Goal: Information Seeking & Learning: Check status

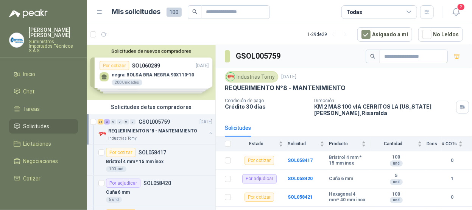
scroll to position [743, 0]
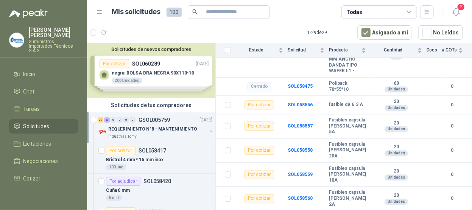
click at [137, 134] on div "Industrias Tomy" at bounding box center [157, 137] width 98 height 6
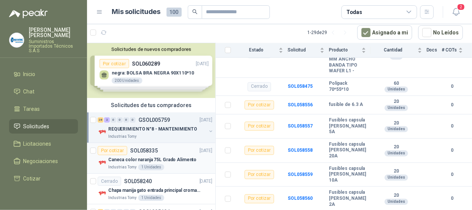
click at [172, 151] on div "Por cotizar SOL058335 [DATE]" at bounding box center [155, 150] width 115 height 9
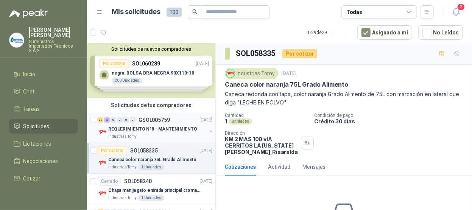
click at [166, 135] on div "Industrias Tomy" at bounding box center [157, 137] width 98 height 6
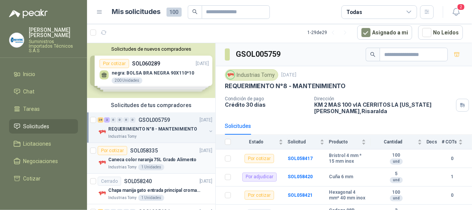
click at [167, 151] on div "Por cotizar SOL058335 [DATE]" at bounding box center [155, 150] width 115 height 9
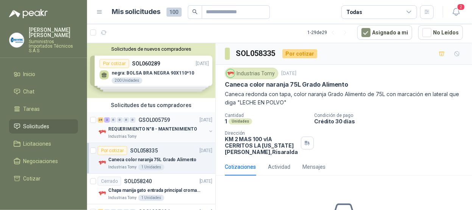
click at [177, 114] on div "28 2 0 0 0 0 GSOL005759 [DATE] REQUERIMIENTO N°8 - MANTENIMIENTO Industrias Tomy" at bounding box center [151, 127] width 128 height 31
click at [173, 120] on div "28 2 0 0 0 0 GSOL005759 [DATE]" at bounding box center [156, 119] width 116 height 9
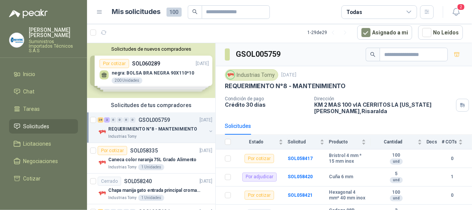
click at [179, 121] on div "28 2 0 0 0 0 GSOL005759 [DATE]" at bounding box center [156, 119] width 116 height 9
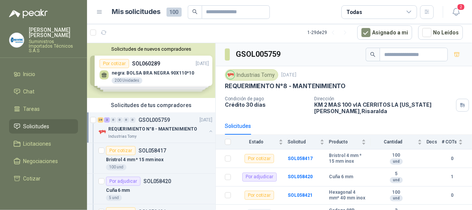
click at [154, 121] on p "GSOL005759" at bounding box center [153, 119] width 31 height 5
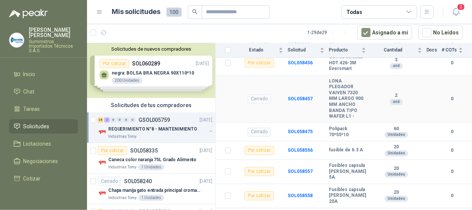
scroll to position [743, 0]
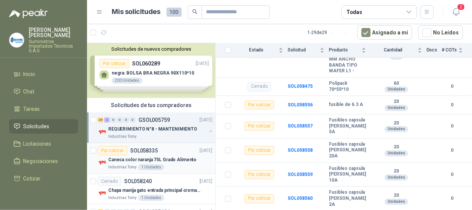
click at [179, 150] on div "Por cotizar SOL058335 [DATE]" at bounding box center [155, 150] width 115 height 9
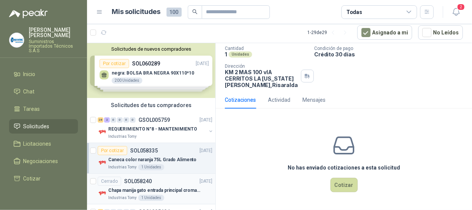
scroll to position [76, 0]
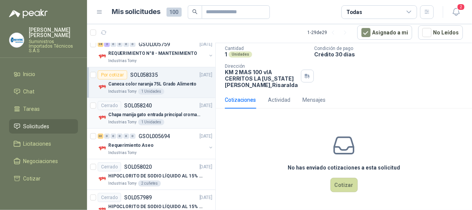
click at [171, 110] on div "Chapa manija gato entrada principal cromado mate llave de seguridad" at bounding box center [160, 114] width 104 height 9
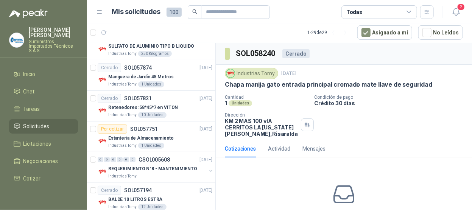
scroll to position [40, 0]
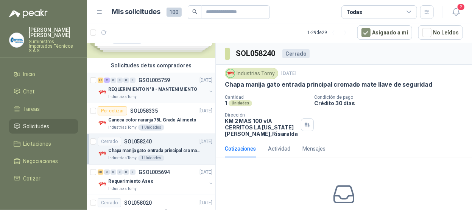
click at [157, 95] on div "Industrias Tomy" at bounding box center [157, 97] width 98 height 6
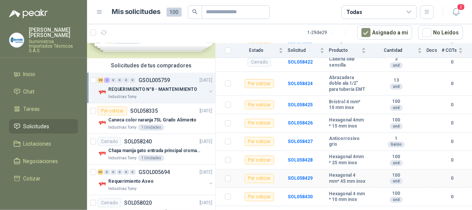
scroll to position [227, 0]
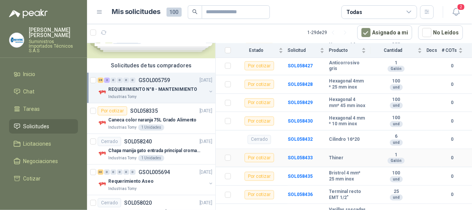
click at [343, 161] on div "Thiner" at bounding box center [347, 158] width 37 height 6
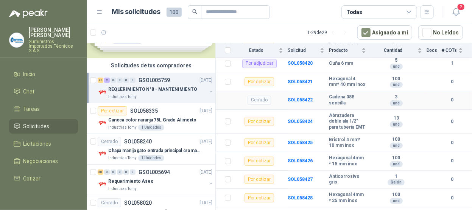
scroll to position [0, 0]
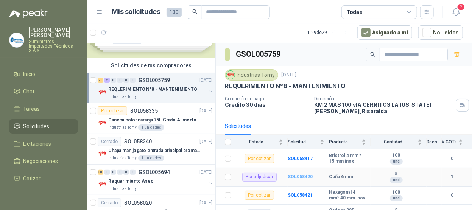
click at [298, 174] on b "SOL058420" at bounding box center [300, 176] width 25 height 5
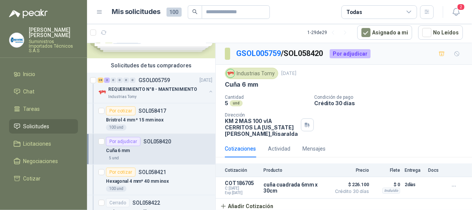
scroll to position [2, 0]
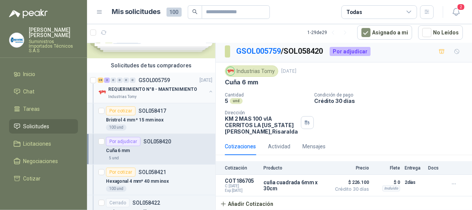
click at [155, 100] on div "28 2 0 0 0 0 GSOL005759 [DATE] REQUERIMIENTO N°8 - MANTENIMIENTO Industrias Tomy" at bounding box center [151, 88] width 128 height 31
click at [176, 94] on div "Industrias Tomy" at bounding box center [157, 97] width 98 height 6
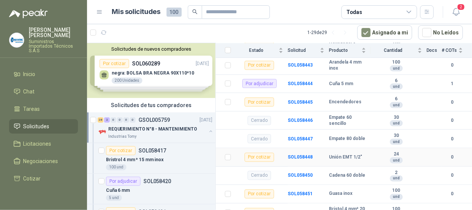
scroll to position [568, 0]
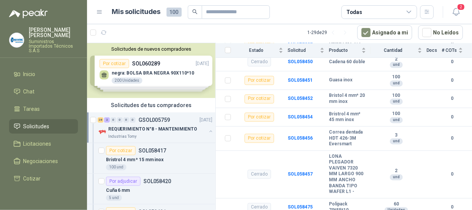
click at [180, 118] on div "28 2 0 0 0 0 GSOL005759 [DATE]" at bounding box center [156, 119] width 116 height 9
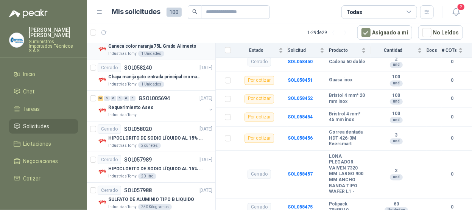
scroll to position [189, 0]
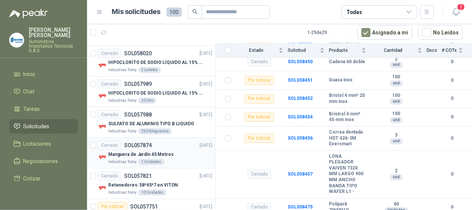
click at [183, 159] on div "Industrias Tomy 1 Unidades" at bounding box center [160, 162] width 104 height 6
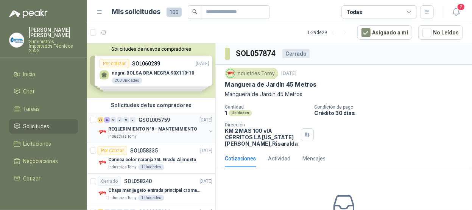
click at [185, 113] on div "28 2 0 0 0 0 GSOL005759 [DATE] REQUERIMIENTO N°8 - MANTENIMIENTO Industrias Tomy" at bounding box center [151, 127] width 128 height 31
click at [185, 115] on div "28 2 0 0 0 0 GSOL005759 [DATE]" at bounding box center [156, 119] width 116 height 9
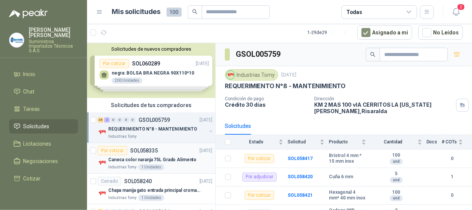
click at [174, 150] on div "Por cotizar SOL058335 [DATE]" at bounding box center [155, 150] width 115 height 9
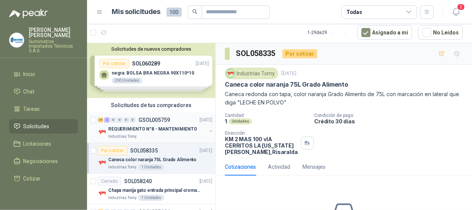
click at [180, 114] on div "28 2 0 0 0 0 GSOL005759 [DATE] REQUERIMIENTO N°8 - MANTENIMIENTO Industrias Tomy" at bounding box center [151, 127] width 128 height 31
click at [40, 70] on li "Inicio" at bounding box center [44, 74] width 60 height 8
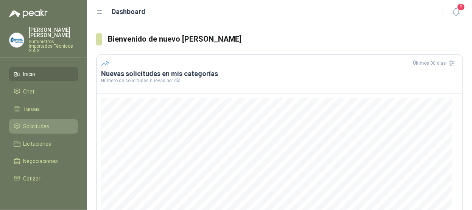
click at [38, 122] on span "Solicitudes" at bounding box center [36, 126] width 26 height 8
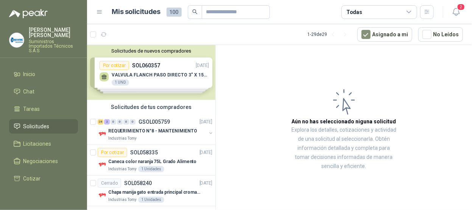
click at [133, 110] on div "Solicitudes de tus compradores" at bounding box center [151, 107] width 128 height 14
click at [145, 112] on div "Solicitudes de tus compradores" at bounding box center [151, 107] width 128 height 14
click at [107, 122] on div "2" at bounding box center [107, 121] width 6 height 5
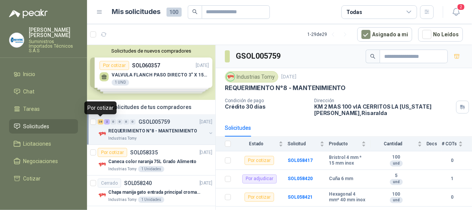
click at [101, 120] on div "28" at bounding box center [101, 121] width 6 height 5
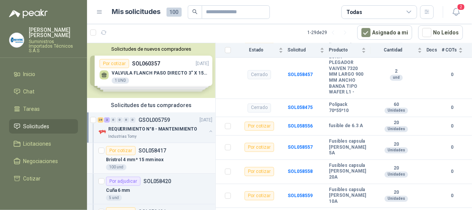
scroll to position [76, 0]
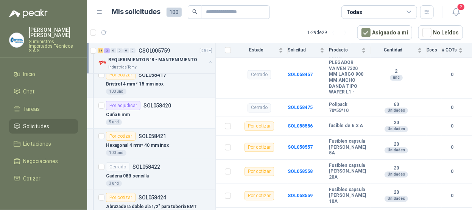
click at [173, 116] on div "Cuña 6 mm" at bounding box center [159, 114] width 106 height 9
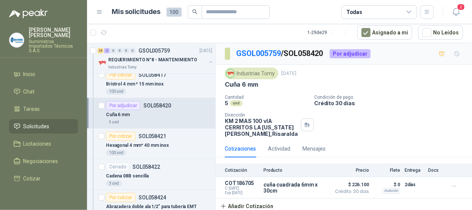
click at [153, 115] on div "Cuña 6 mm" at bounding box center [159, 114] width 106 height 9
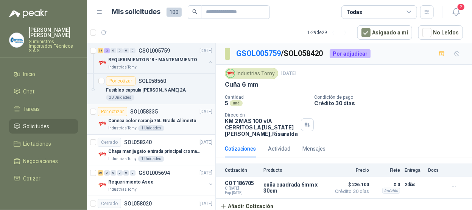
scroll to position [1249, 0]
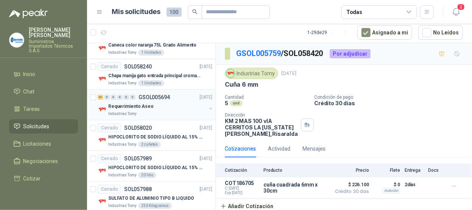
click at [162, 103] on div "Requerimiento Aseo" at bounding box center [157, 106] width 98 height 9
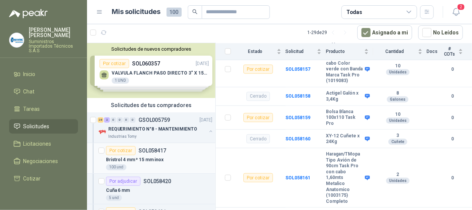
click at [186, 161] on div "Bristrol 4 mm * 15 mm inox" at bounding box center [159, 159] width 106 height 9
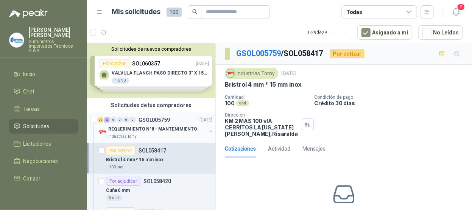
click at [165, 135] on div "Industrias Tomy" at bounding box center [157, 137] width 98 height 6
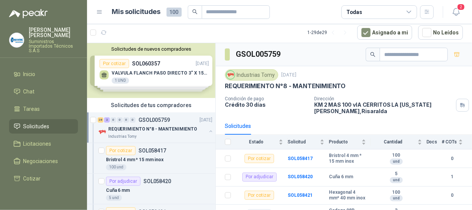
click at [152, 129] on p "REQUERIMIENTO N°8 - MANTENIMIENTO" at bounding box center [152, 129] width 89 height 7
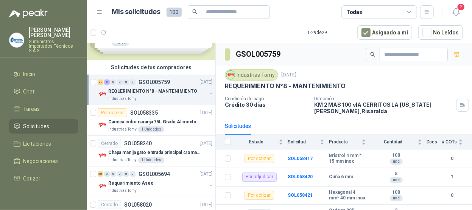
scroll to position [76, 0]
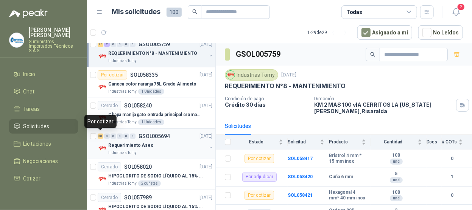
click at [100, 135] on div "30" at bounding box center [101, 136] width 6 height 5
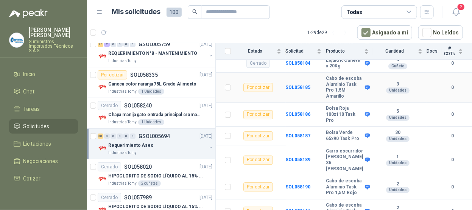
scroll to position [938, 0]
